Goal: Information Seeking & Learning: Learn about a topic

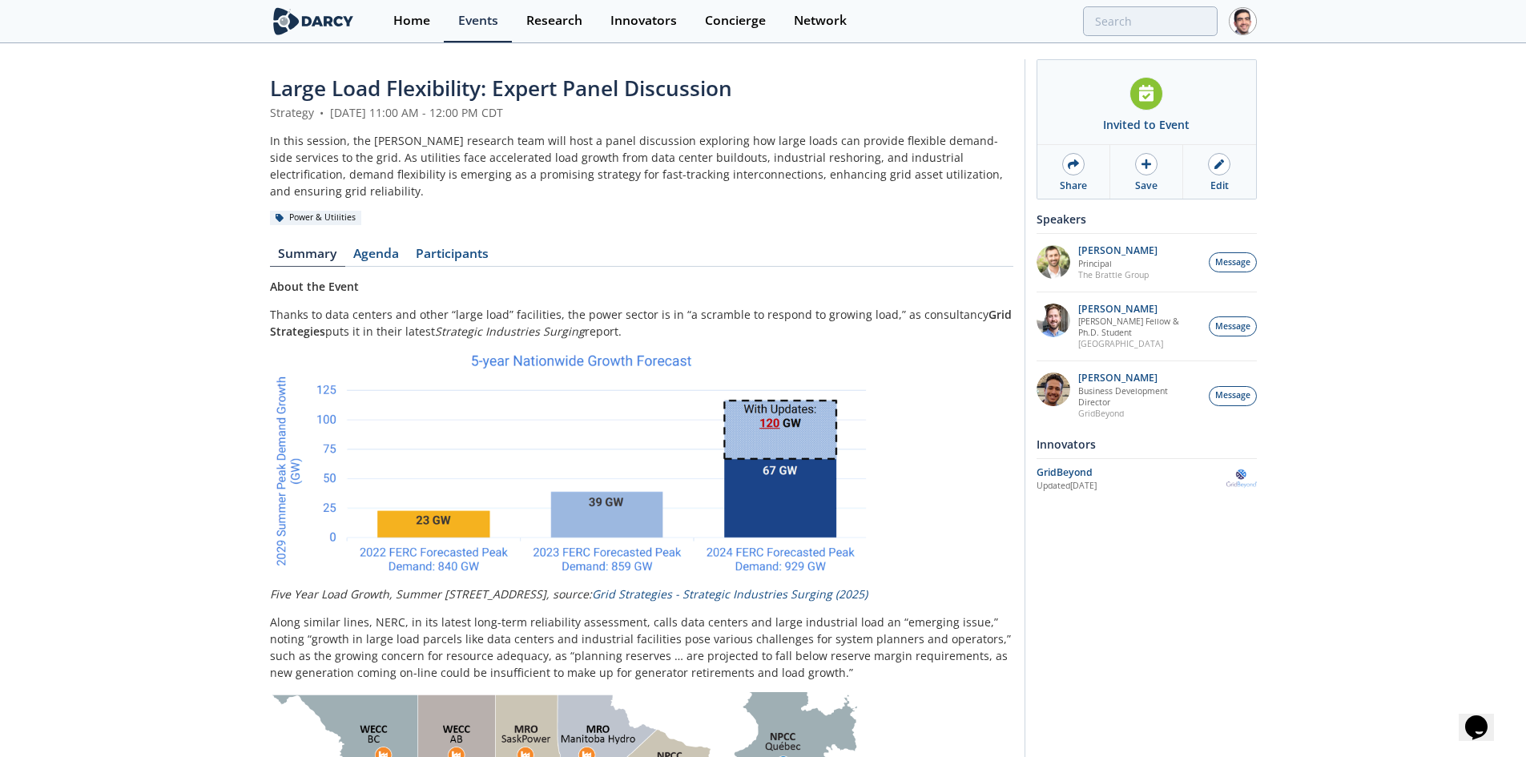
click at [465, 18] on div "Events" at bounding box center [478, 20] width 40 height 13
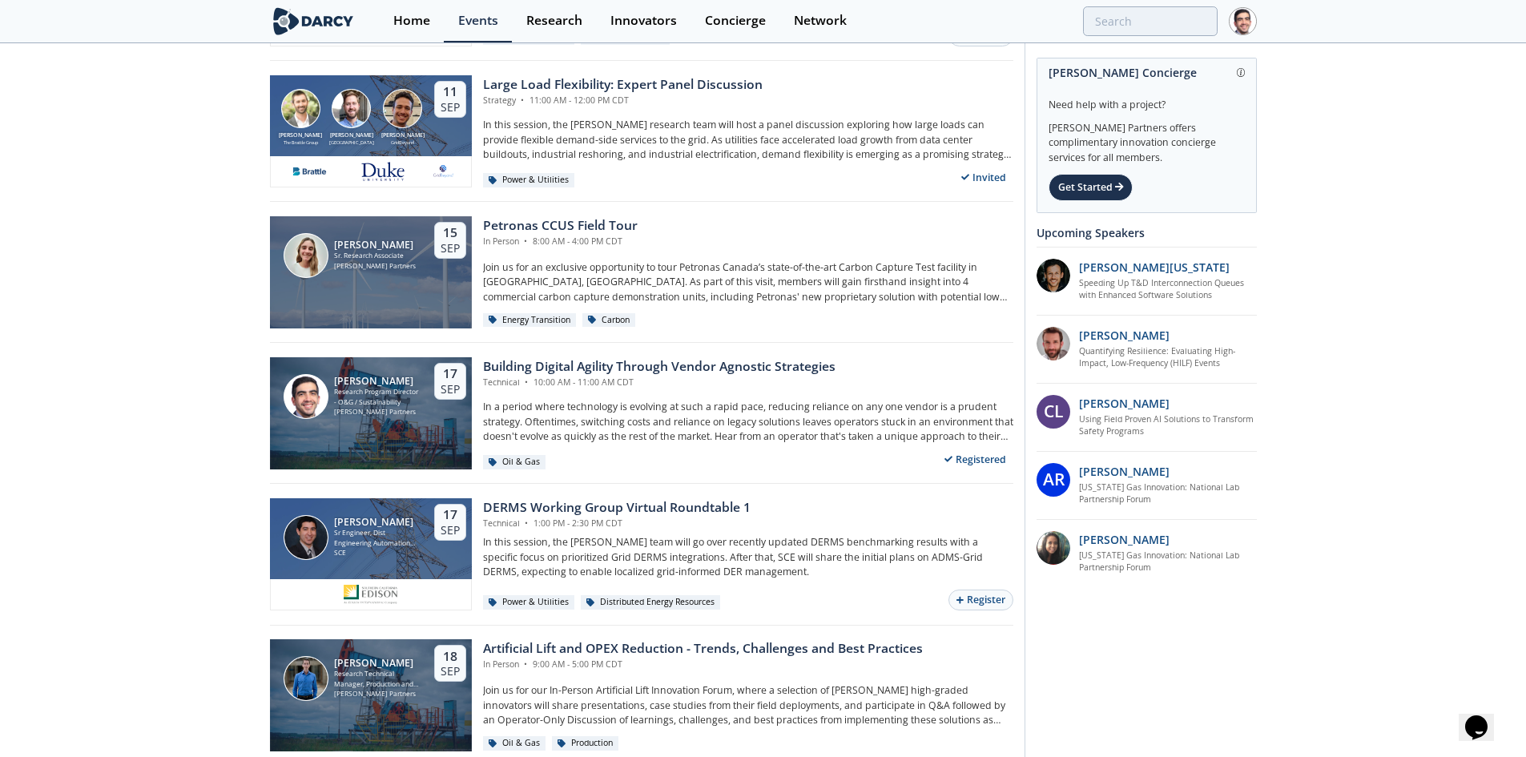
scroll to position [801, 0]
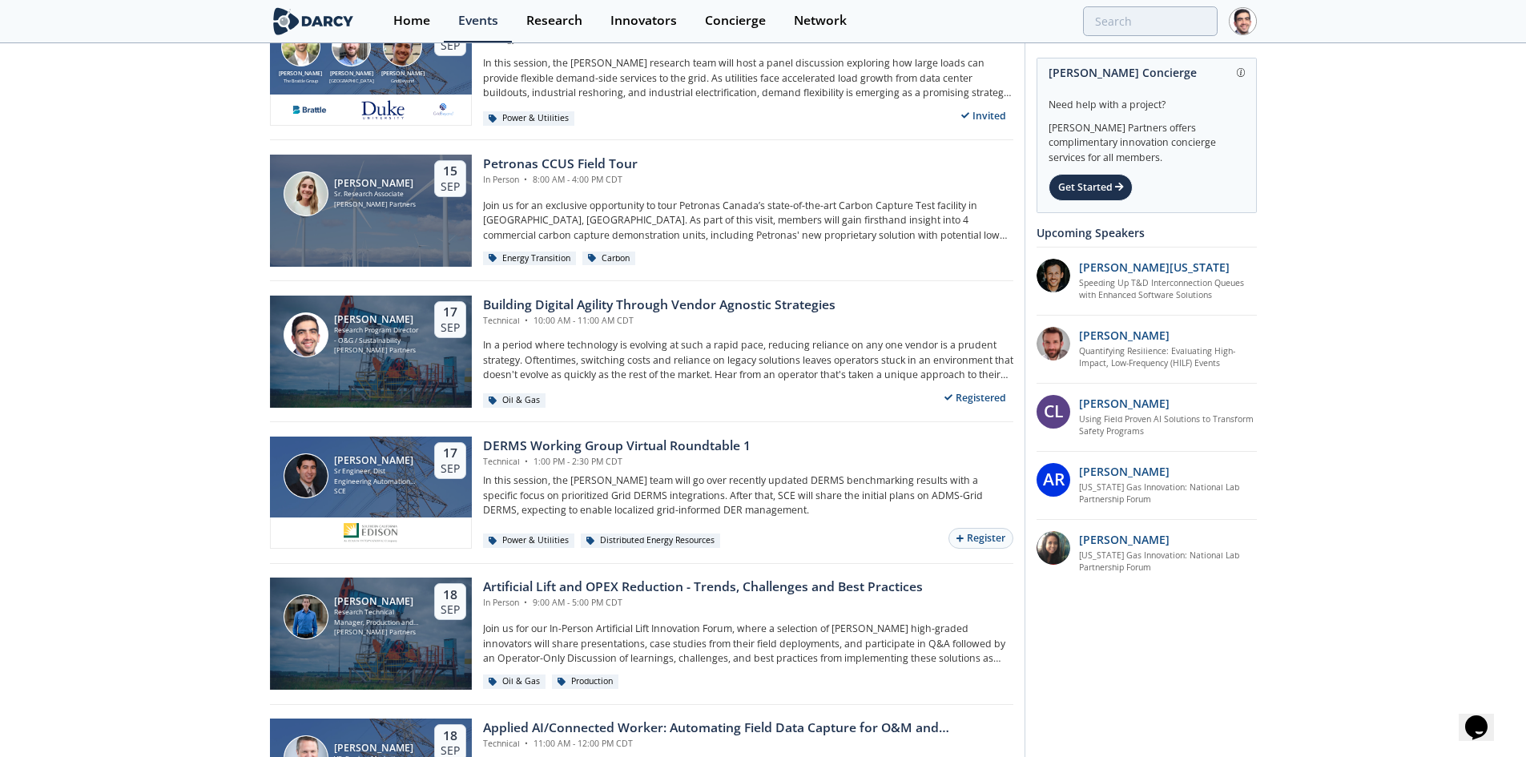
click at [605, 307] on div "Building Digital Agility Through Vendor Agnostic Strategies" at bounding box center [659, 305] width 352 height 19
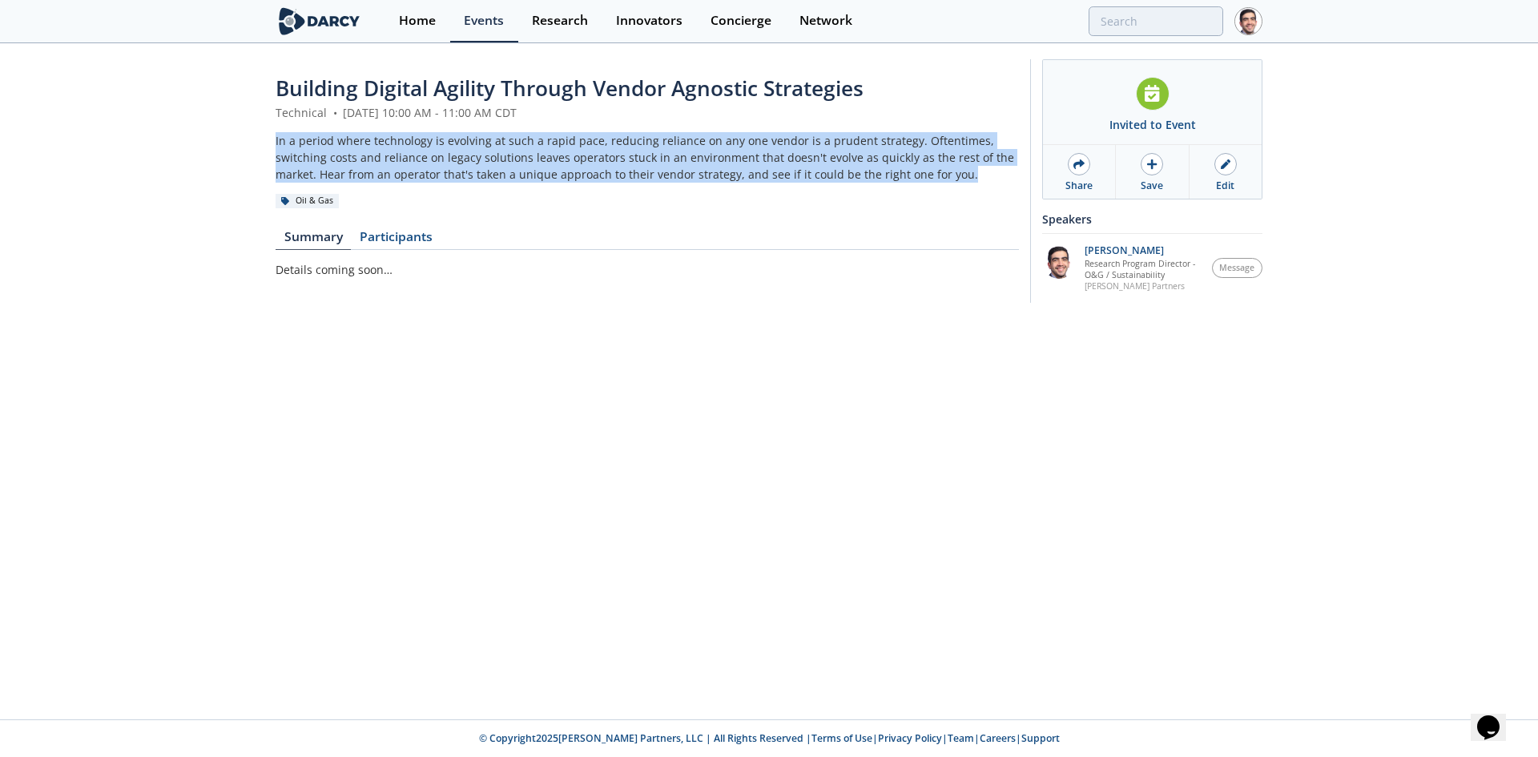
drag, startPoint x: 888, startPoint y: 177, endPoint x: 276, endPoint y: 139, distance: 613.1
click at [276, 139] on div "In a period where technology is evolving at such a rapid pace, reducing relianc…" at bounding box center [646, 157] width 743 height 50
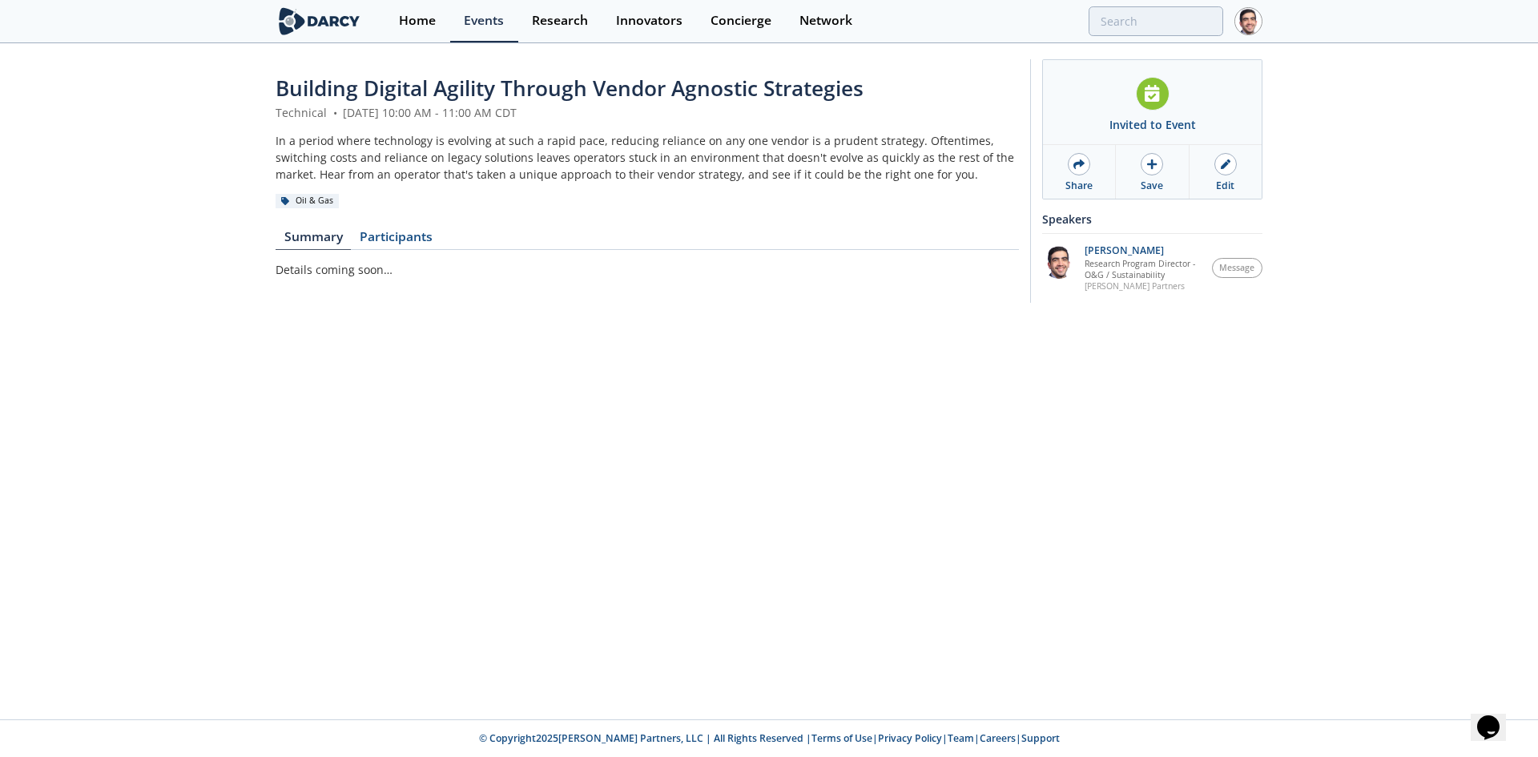
click at [275, 112] on div "Building Digital Agility Through Vendor Agnostic Strategies Technical • Septemb…" at bounding box center [769, 185] width 1538 height 280
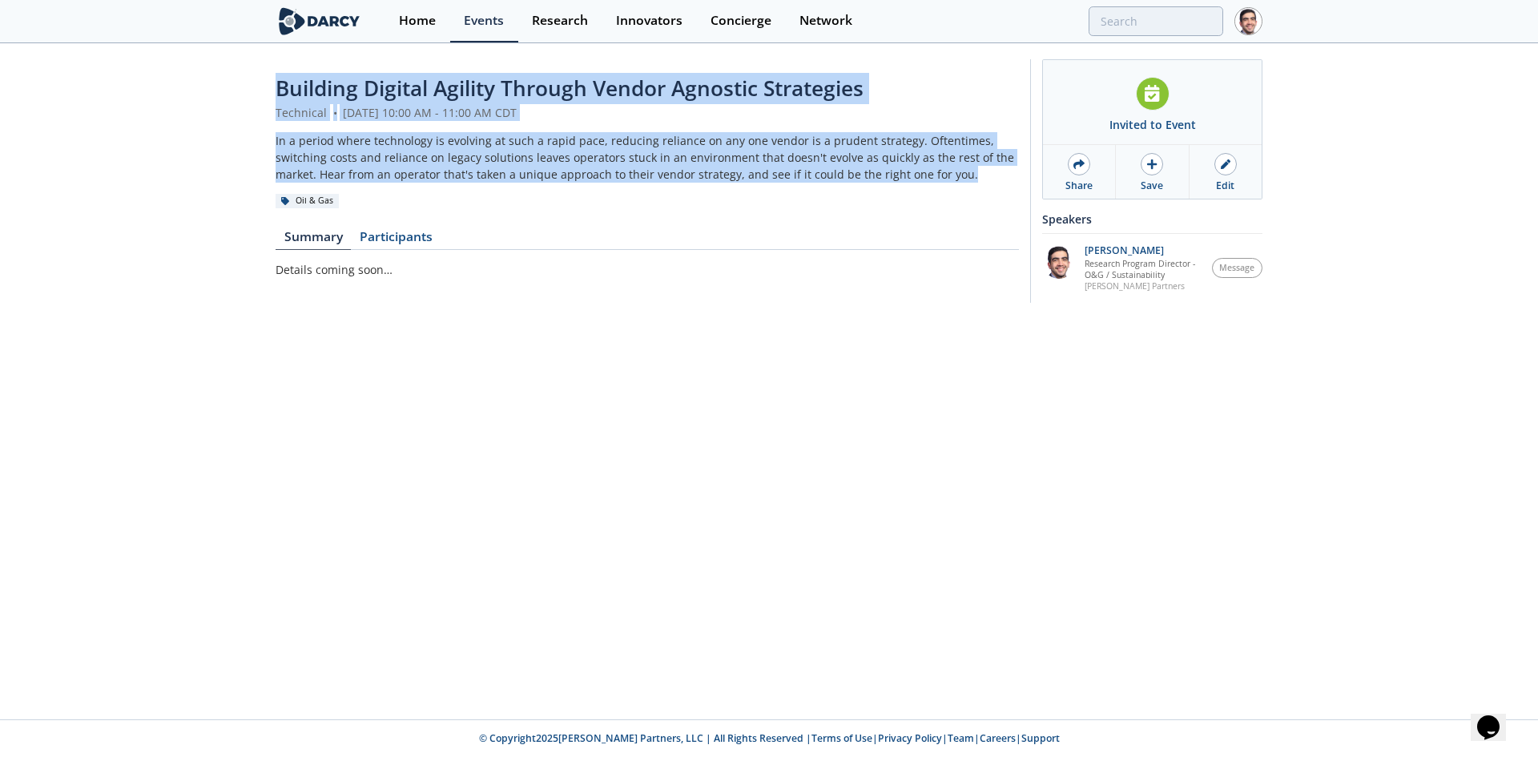
drag, startPoint x: 275, startPoint y: 88, endPoint x: 902, endPoint y: 178, distance: 632.7
click at [902, 178] on header "Building Digital Agility Through Vendor Agnostic Strategies Technical • Septemb…" at bounding box center [646, 140] width 743 height 135
copy header "Building Digital Agility Through Vendor Agnostic Strategies Technical • Septemb…"
click at [1223, 167] on icon at bounding box center [1226, 164] width 10 height 10
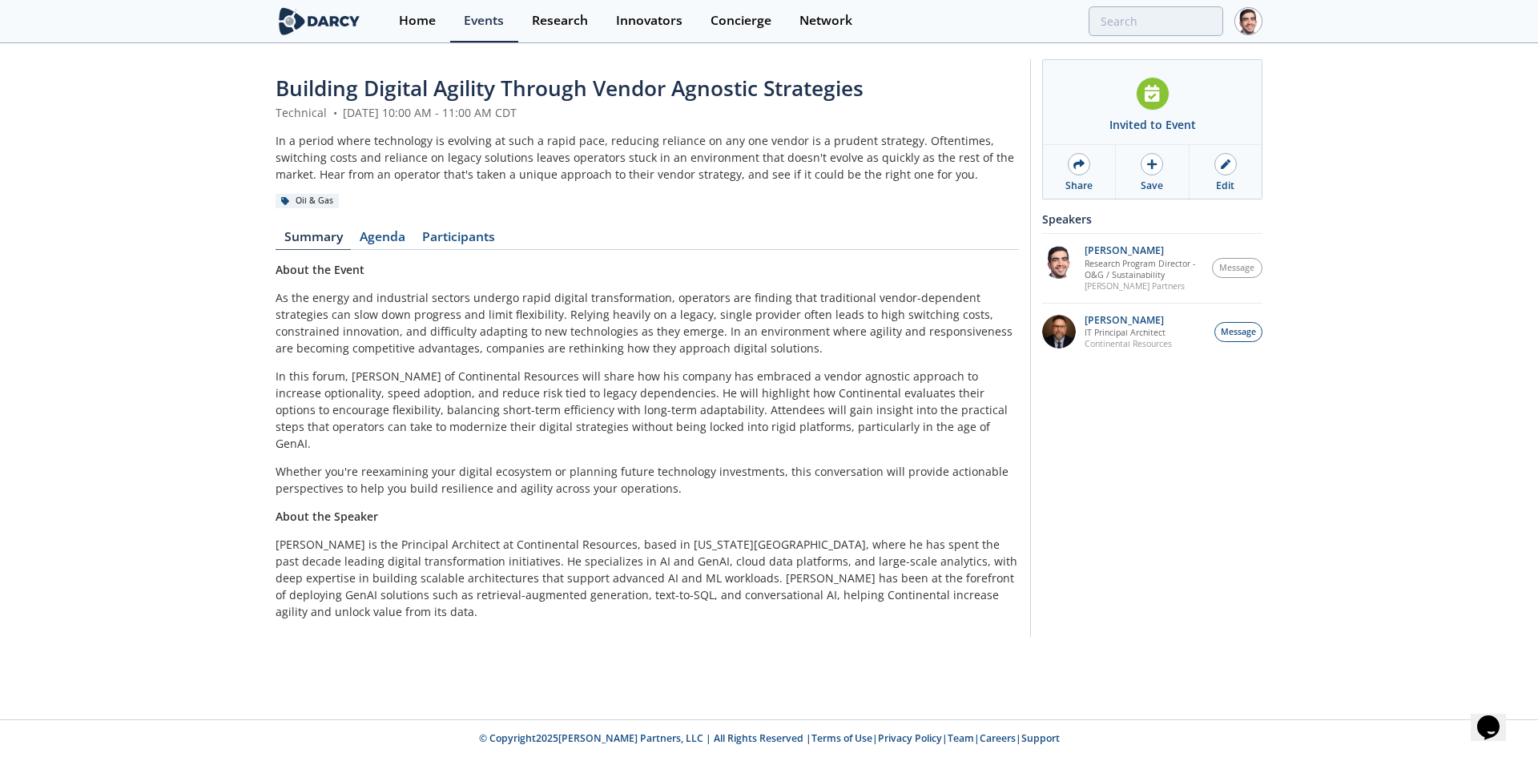
click at [366, 236] on link "Agenda" at bounding box center [382, 240] width 62 height 19
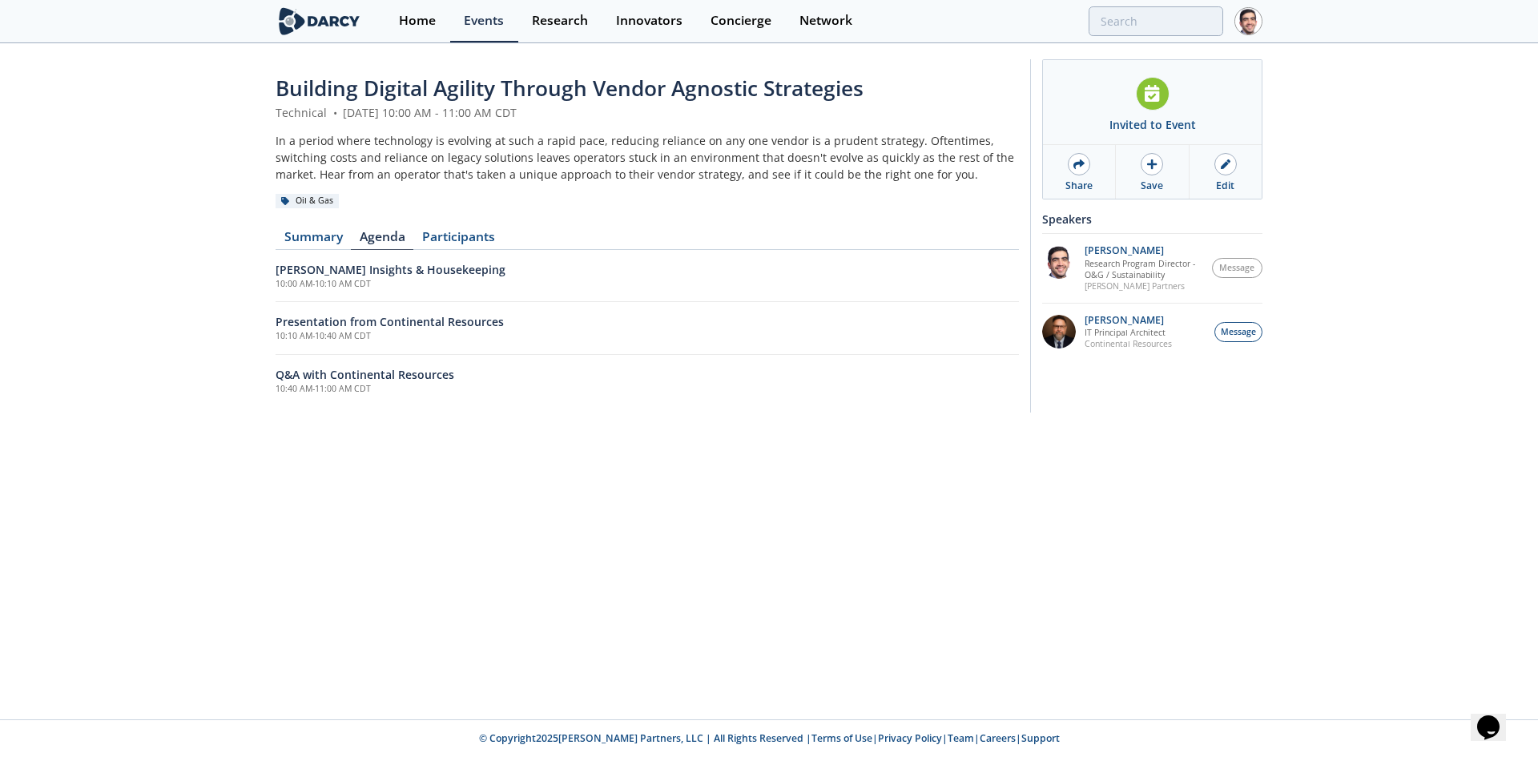
click at [320, 231] on link "Summary" at bounding box center [312, 240] width 75 height 19
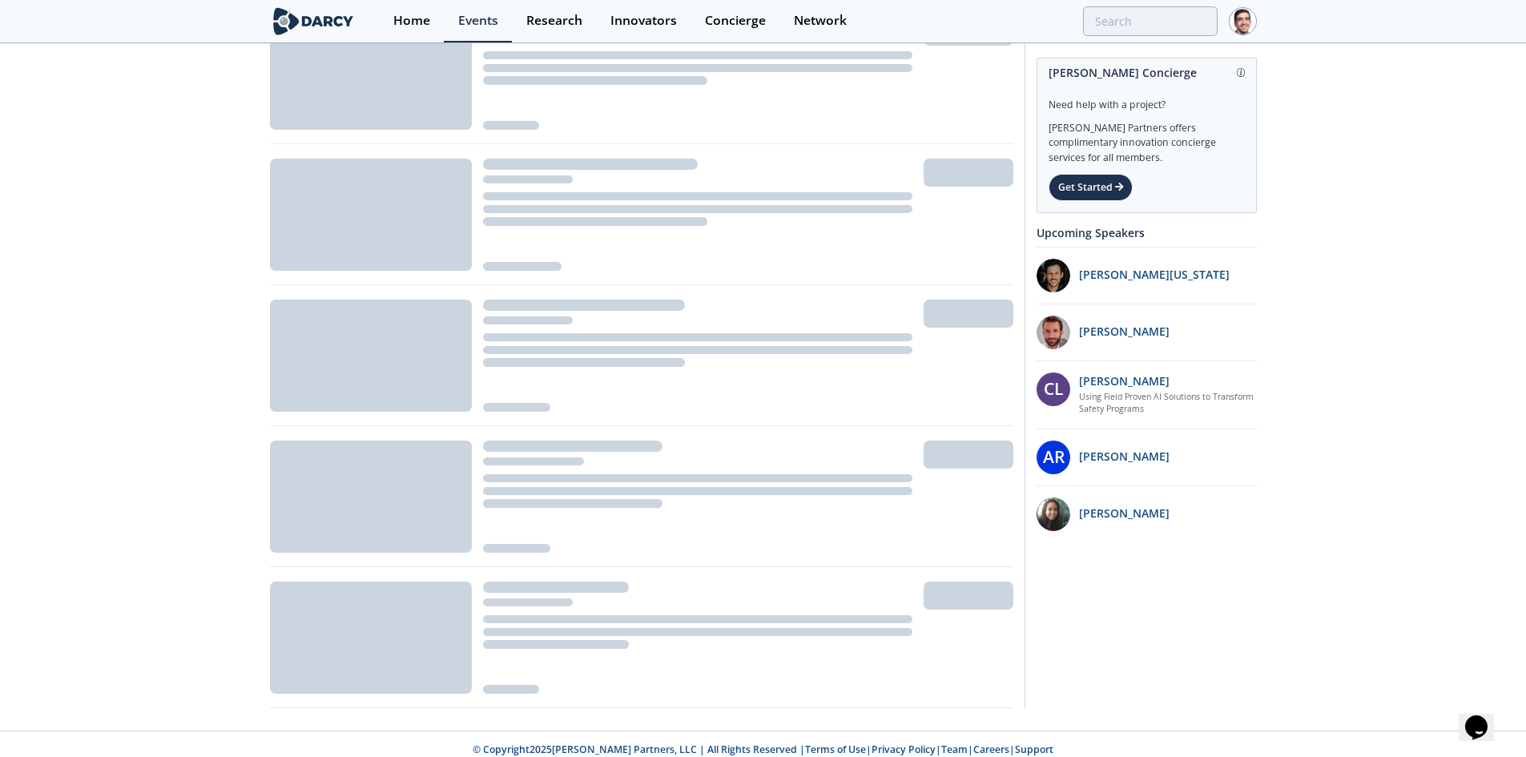
scroll to position [801, 0]
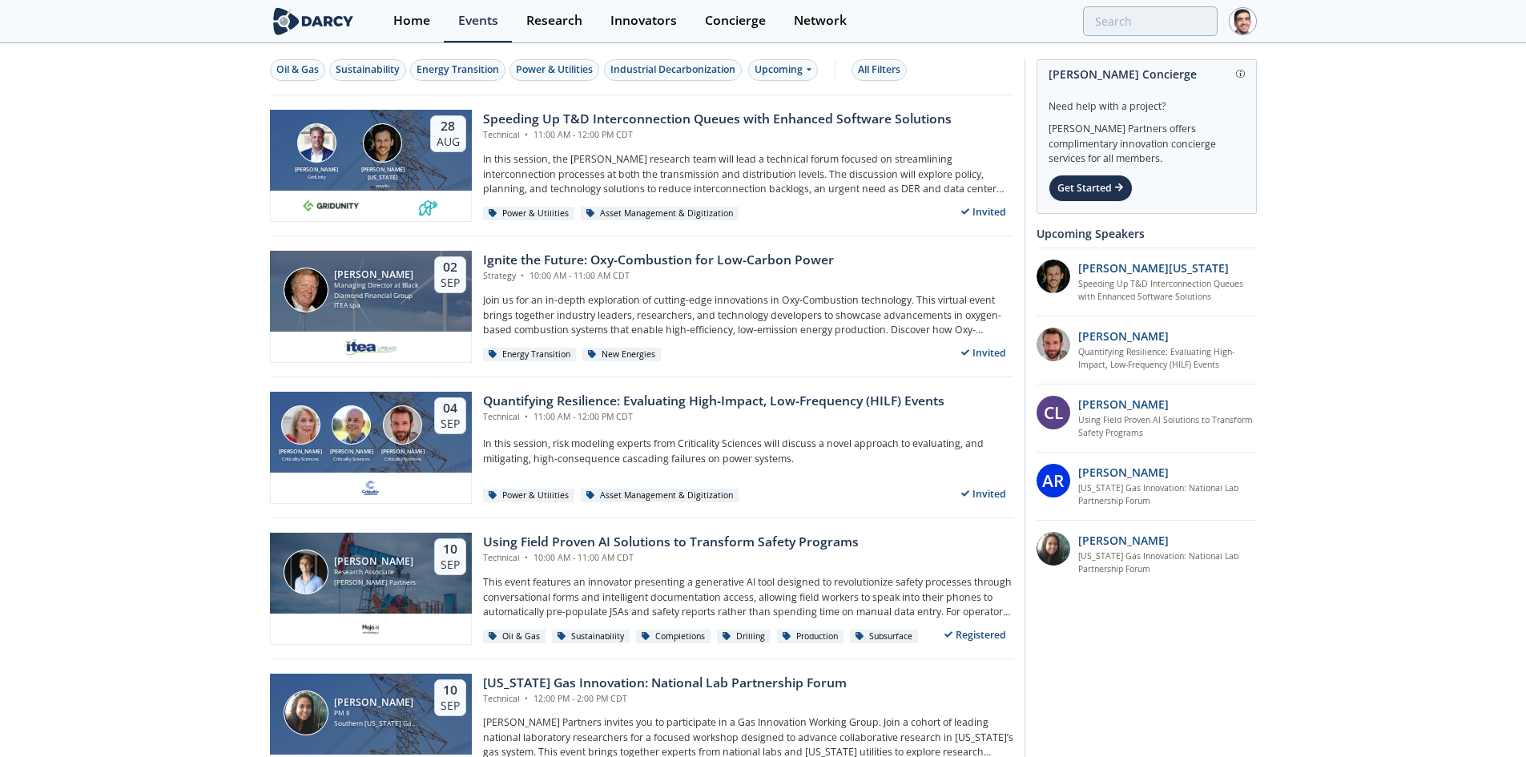
click at [798, 66] on div "Upcoming" at bounding box center [783, 70] width 70 height 22
click at [790, 122] on div "Past" at bounding box center [802, 123] width 99 height 26
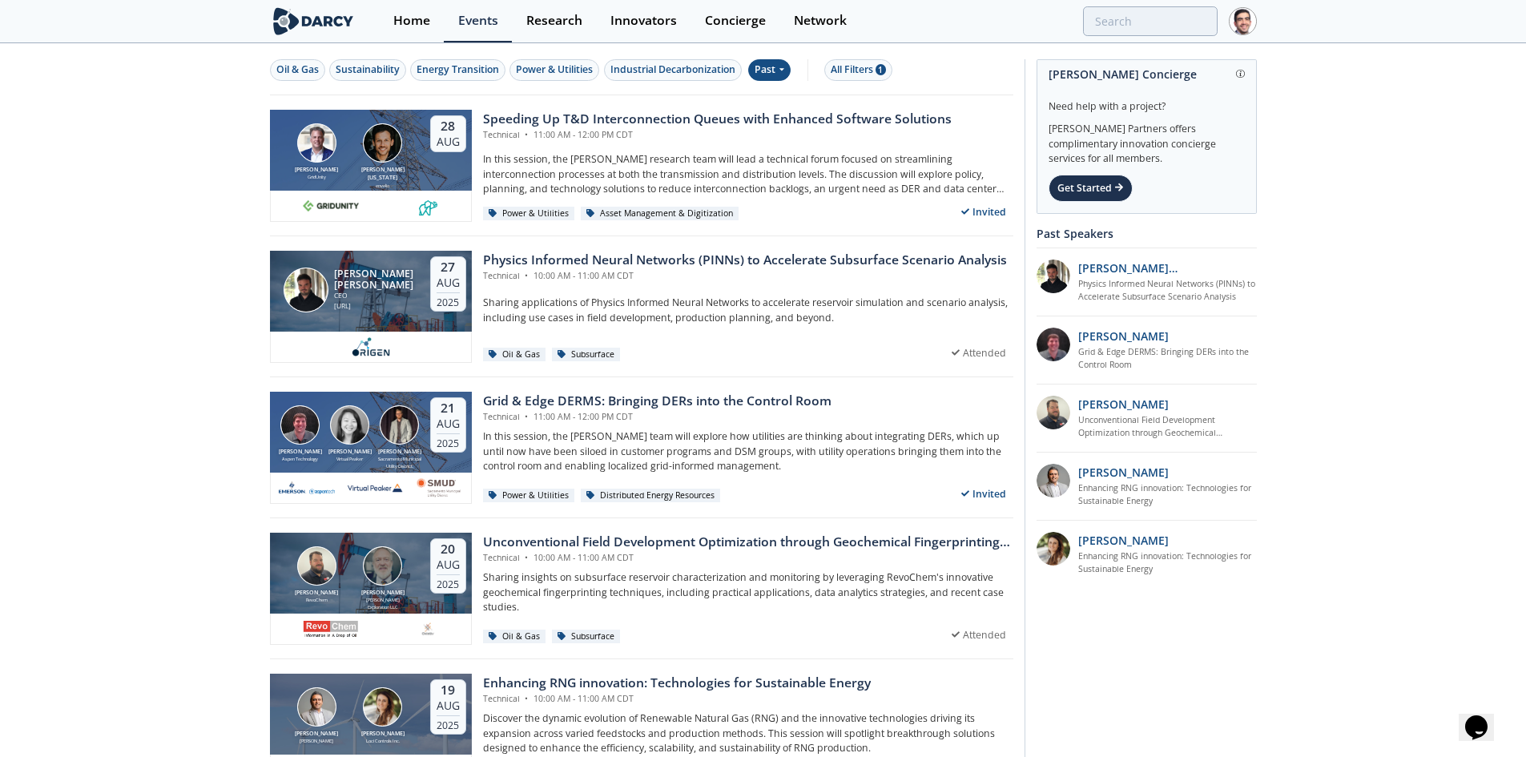
click at [544, 409] on div "Grid & Edge DERMS: Bringing DERs into the Control Room" at bounding box center [657, 401] width 348 height 19
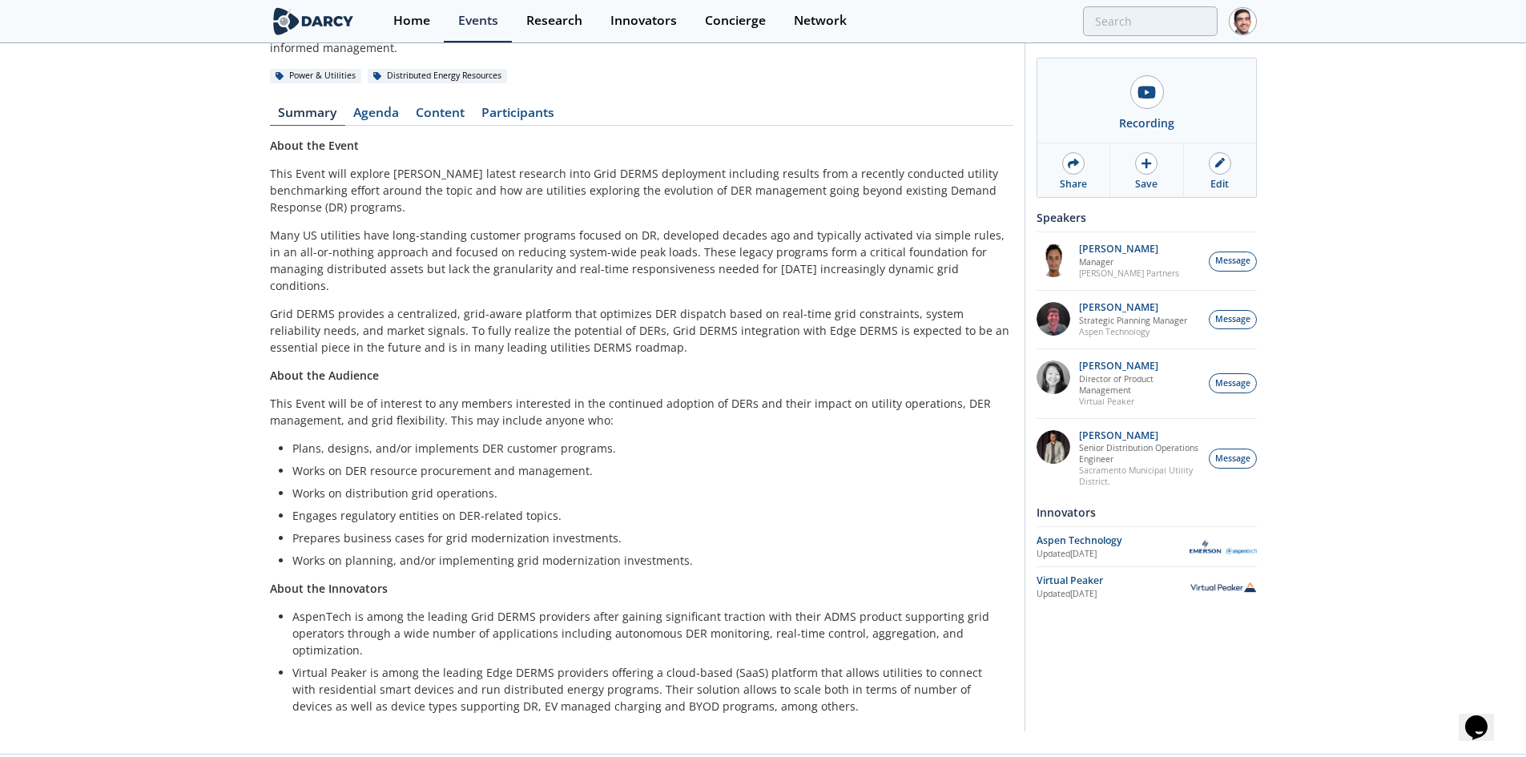
scroll to position [128, 0]
